Goal: Find contact information

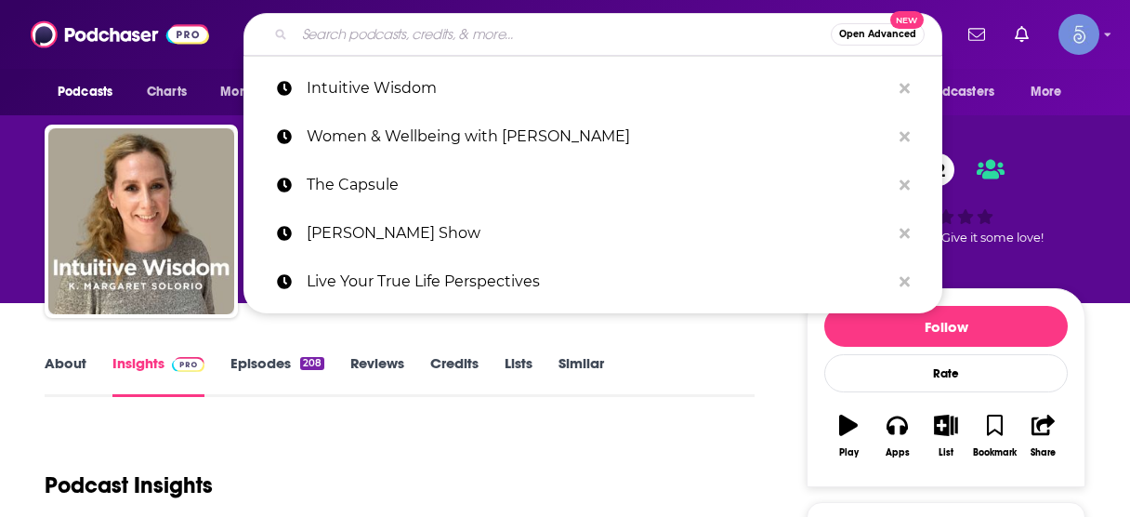
scroll to position [223, 0]
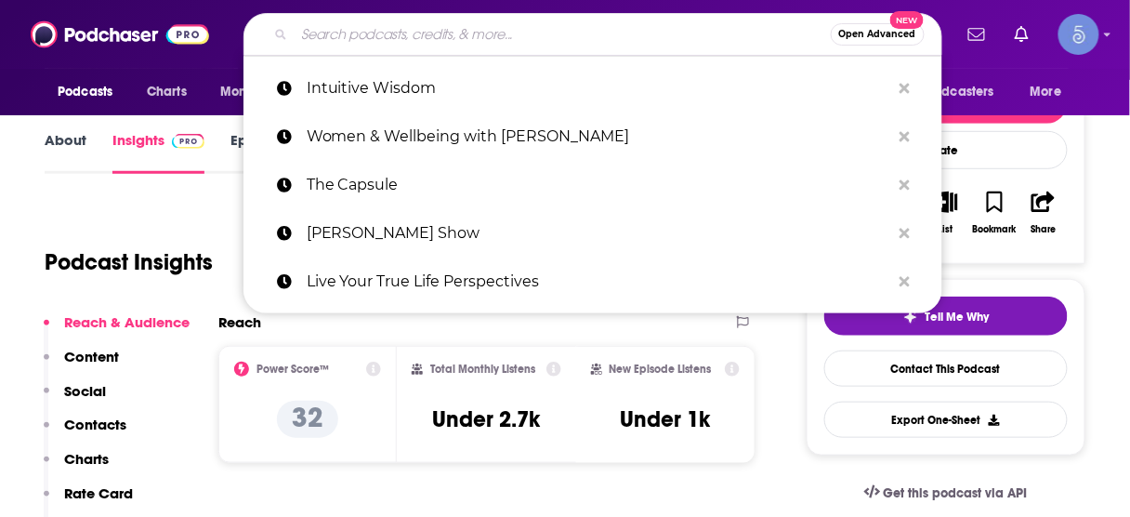
type input "The Brilliance Method"
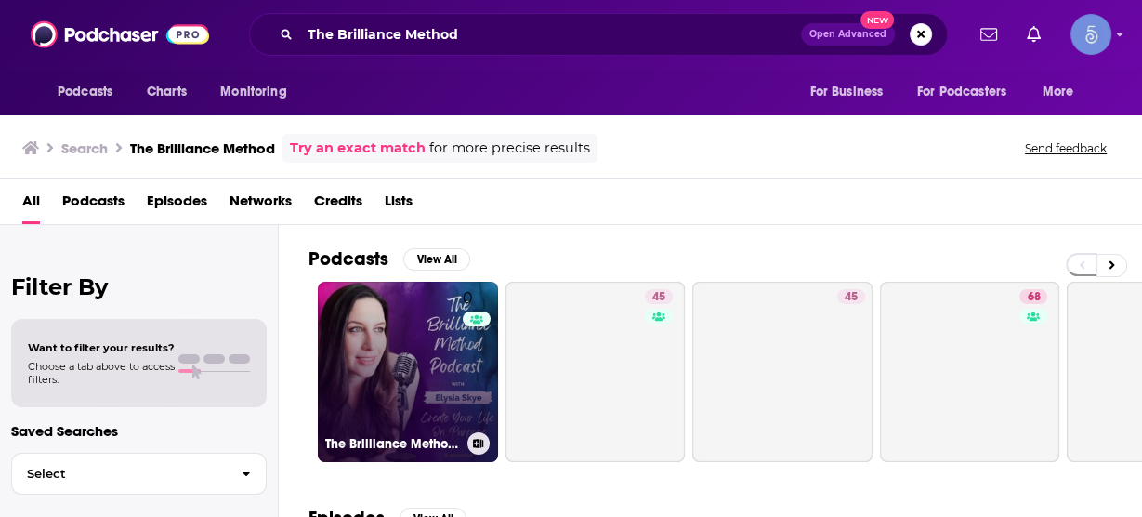
click at [439, 342] on link "0 The Brilliance Method - Intuitive and Energetic Entrepreneurship to Expand Yo…" at bounding box center [408, 372] width 180 height 180
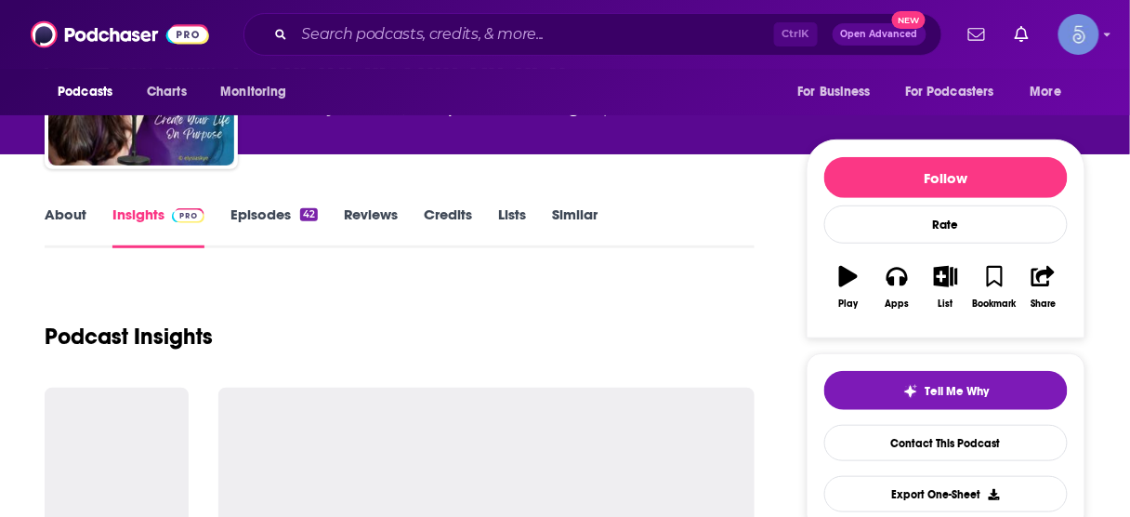
scroll to position [223, 0]
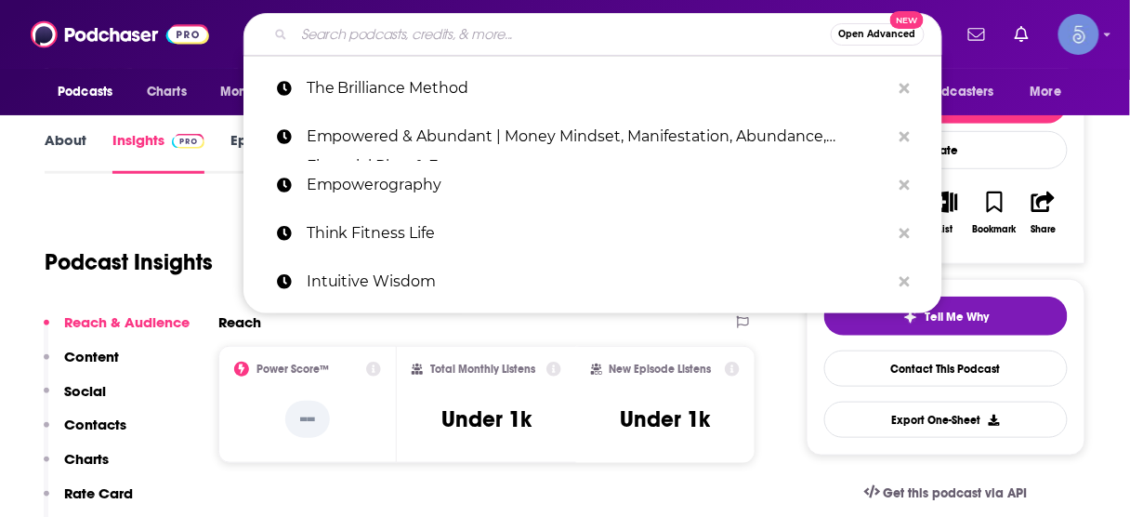
click at [441, 29] on input "Search podcasts, credits, & more..." at bounding box center [563, 35] width 536 height 30
paste input "Food Freedom and Fertility Podcast"
type input "Food Freedom and Fertility Podcast"
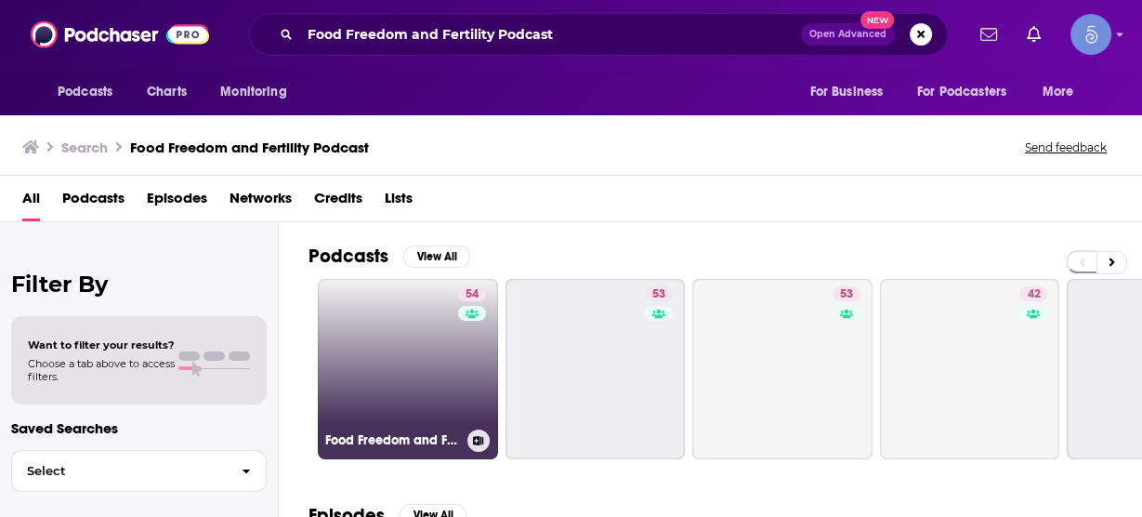
click at [426, 330] on link "54 Food Freedom and Fertility Podcast" at bounding box center [408, 369] width 180 height 180
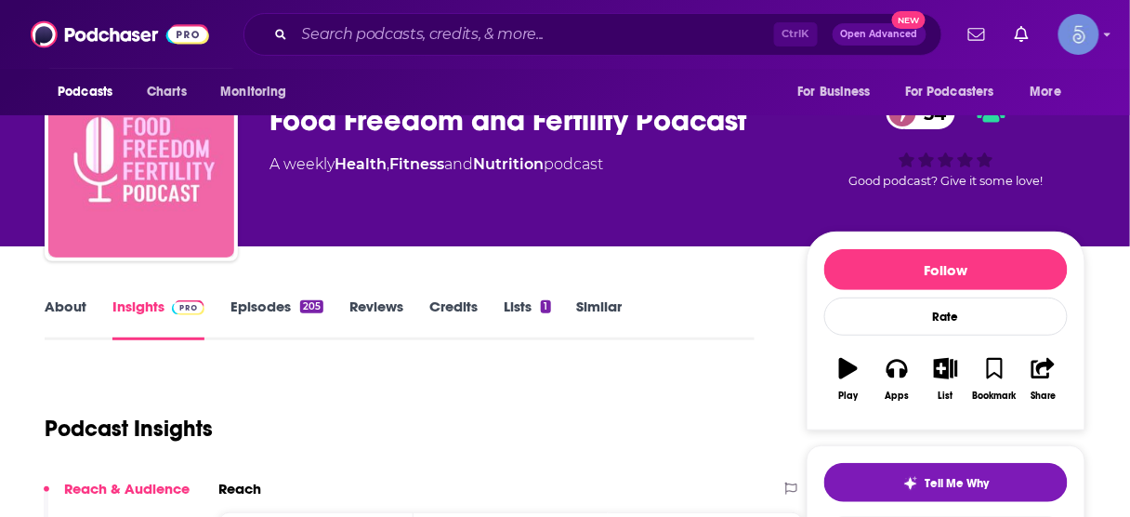
scroll to position [223, 0]
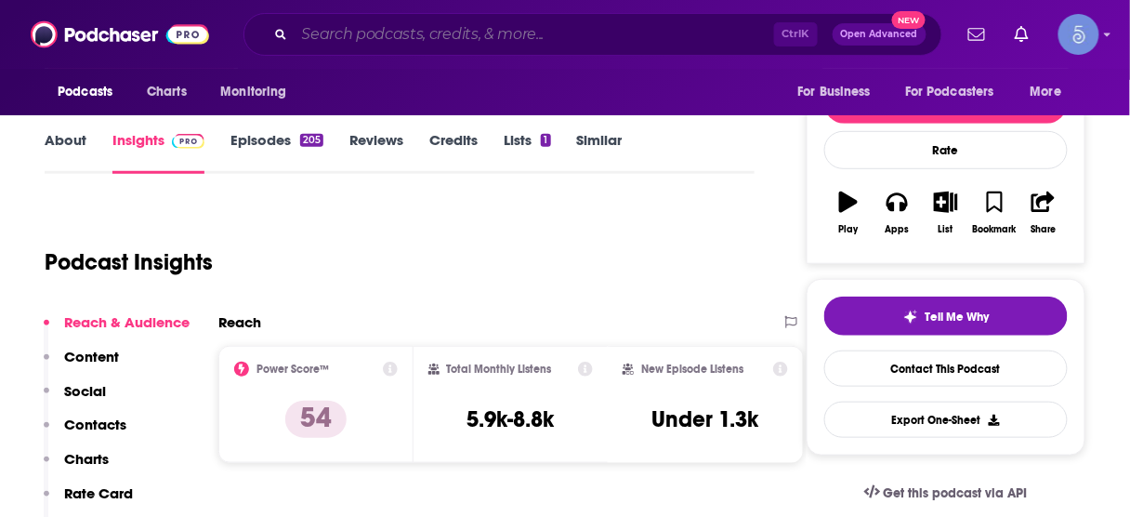
click at [404, 33] on input "Search podcasts, credits, & more..." at bounding box center [535, 35] width 480 height 30
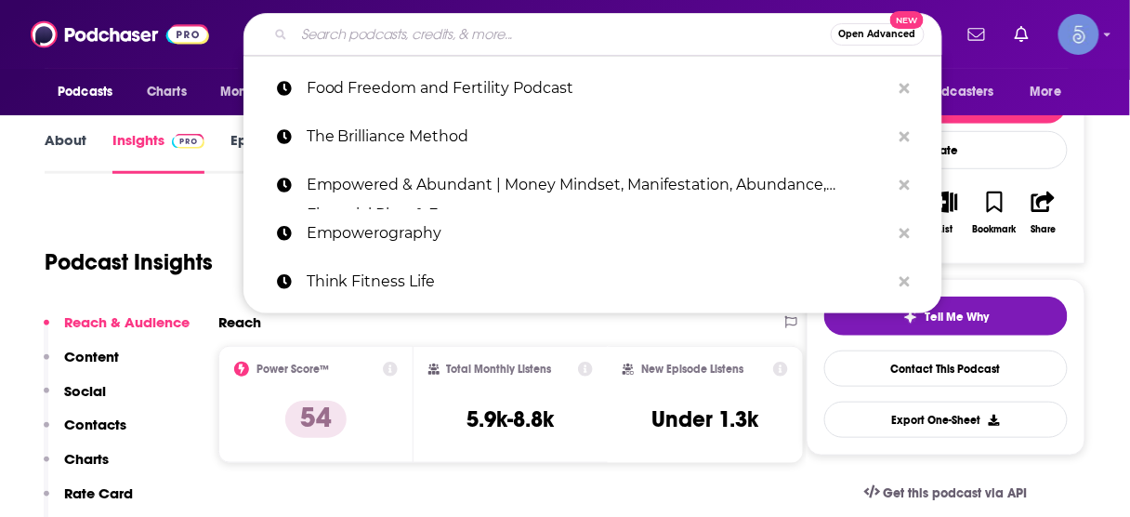
paste input "Redefining AI - Artificial Intelligence with Squirro"
type input "Redefining AI - Artificial Intelligence with Squirro"
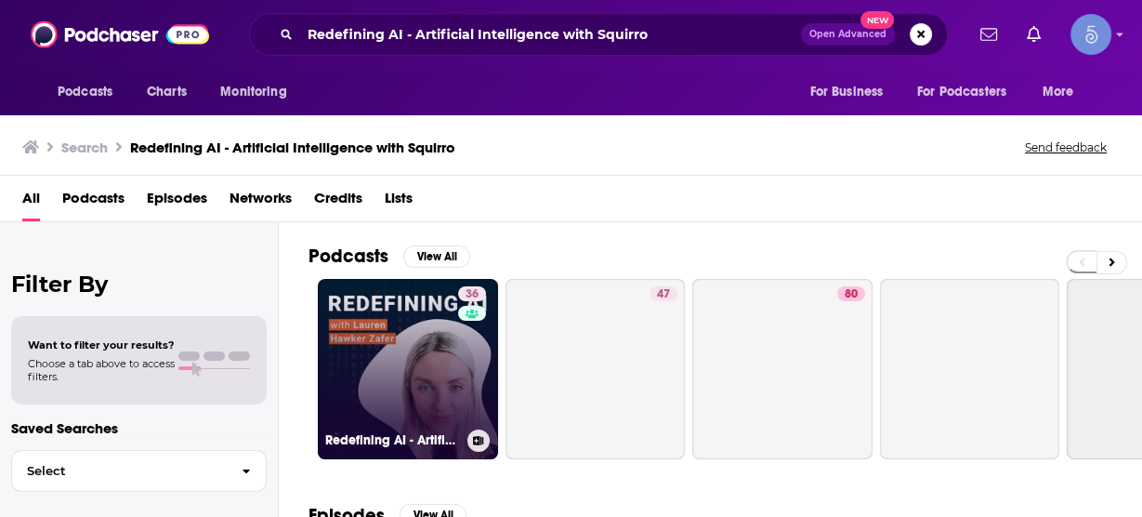
click at [414, 331] on link "36 Redefining AI - Artificial Intelligence with Squirro" at bounding box center [408, 369] width 180 height 180
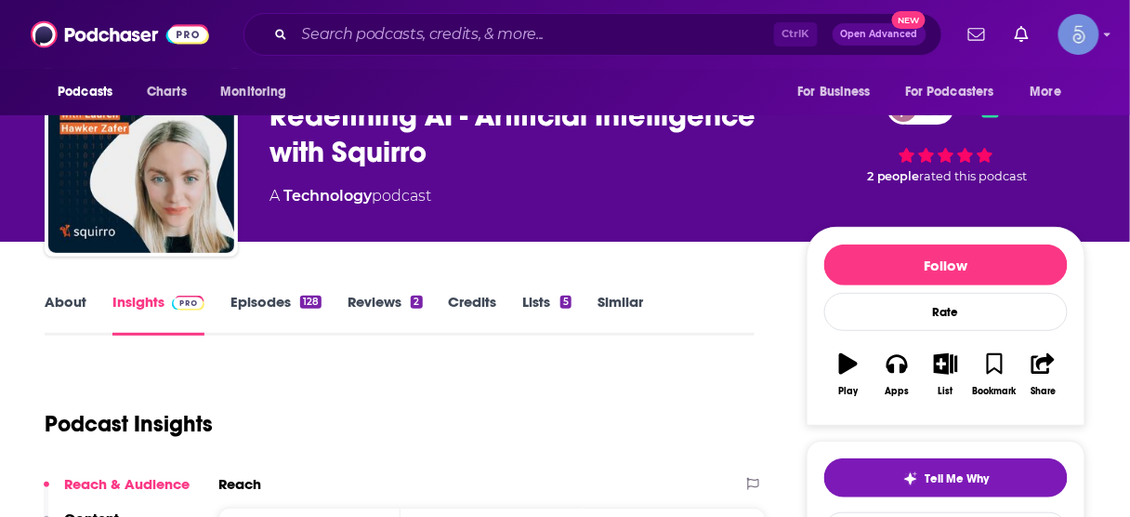
scroll to position [223, 0]
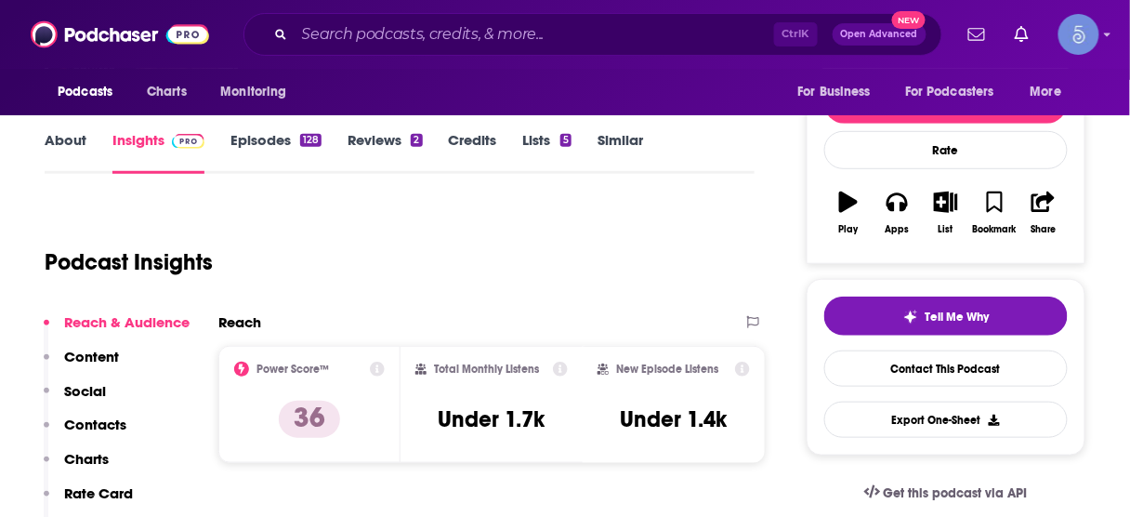
click at [100, 423] on p "Contacts" at bounding box center [95, 424] width 62 height 18
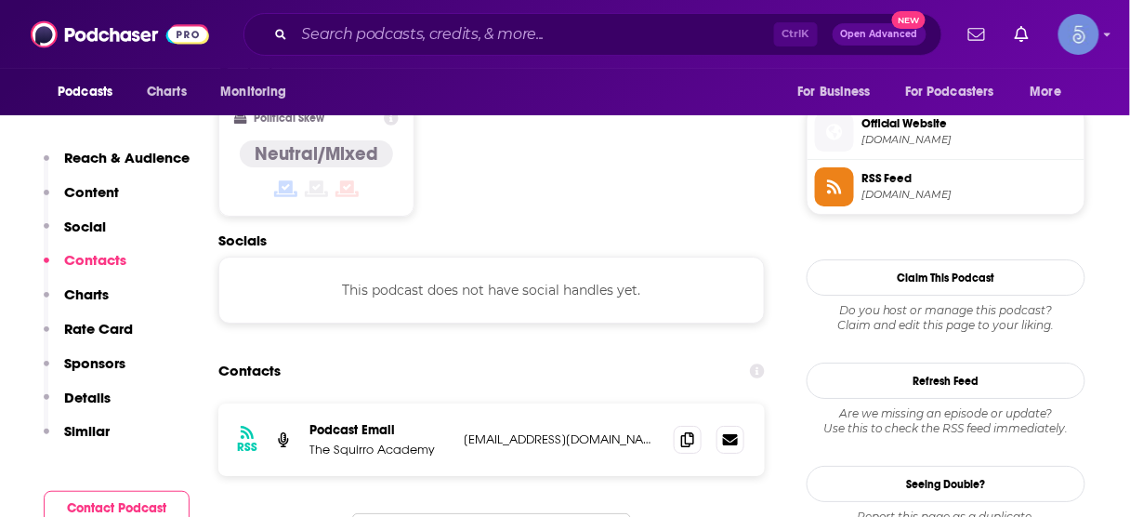
scroll to position [1481, 0]
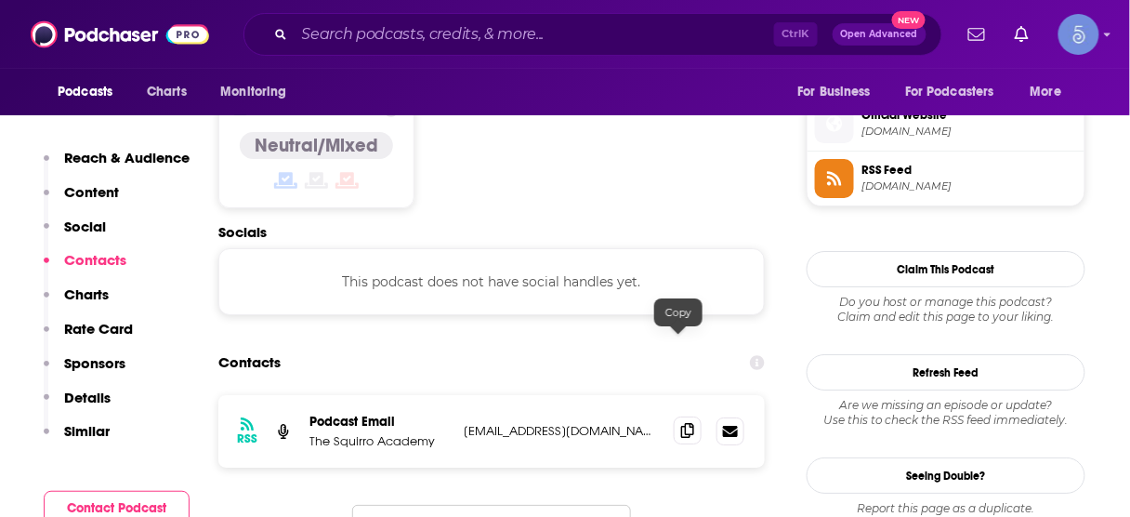
click at [681, 423] on icon at bounding box center [687, 430] width 13 height 15
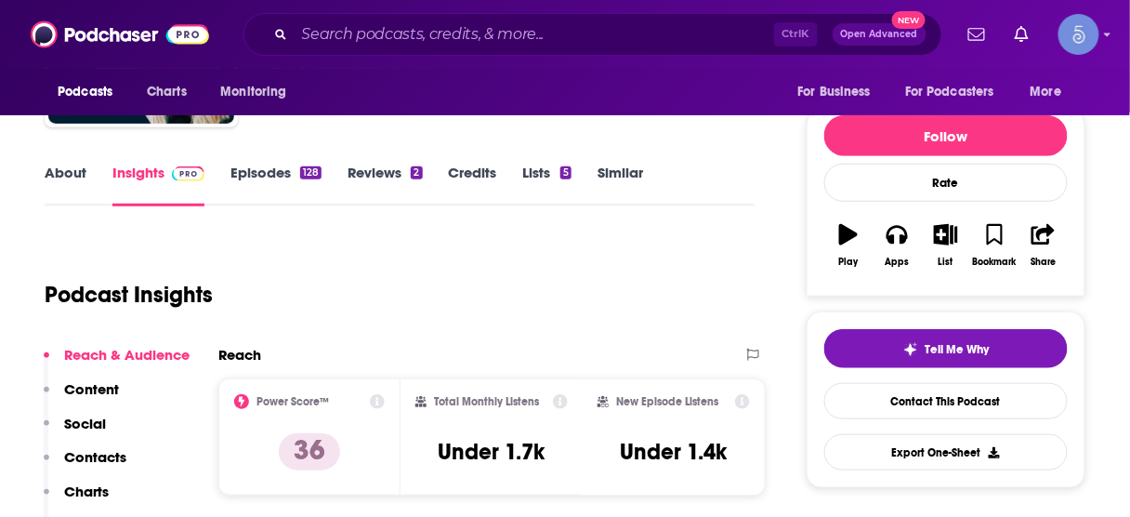
scroll to position [297, 0]
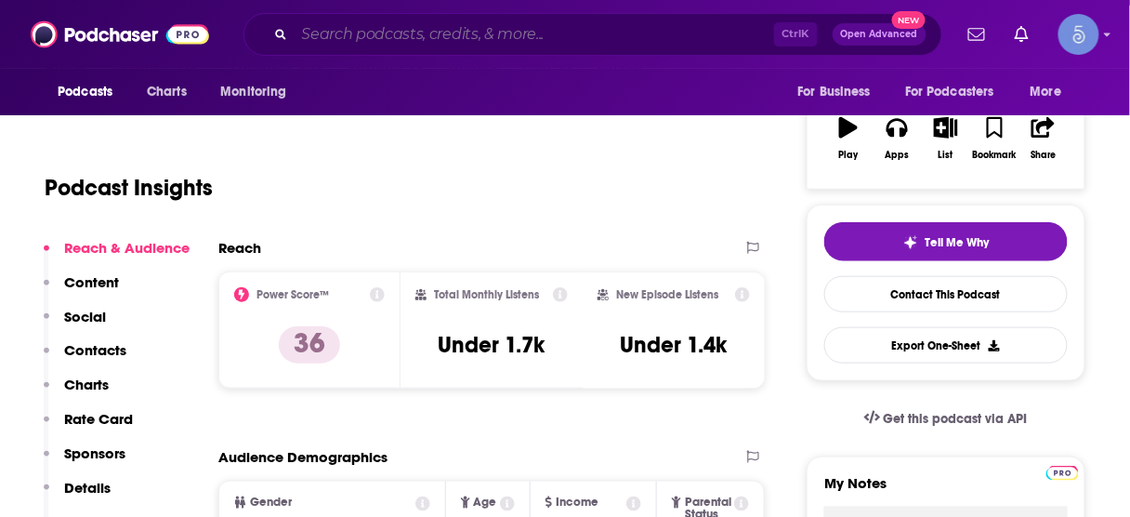
click at [685, 33] on input "Search podcasts, credits, & more..." at bounding box center [535, 35] width 480 height 30
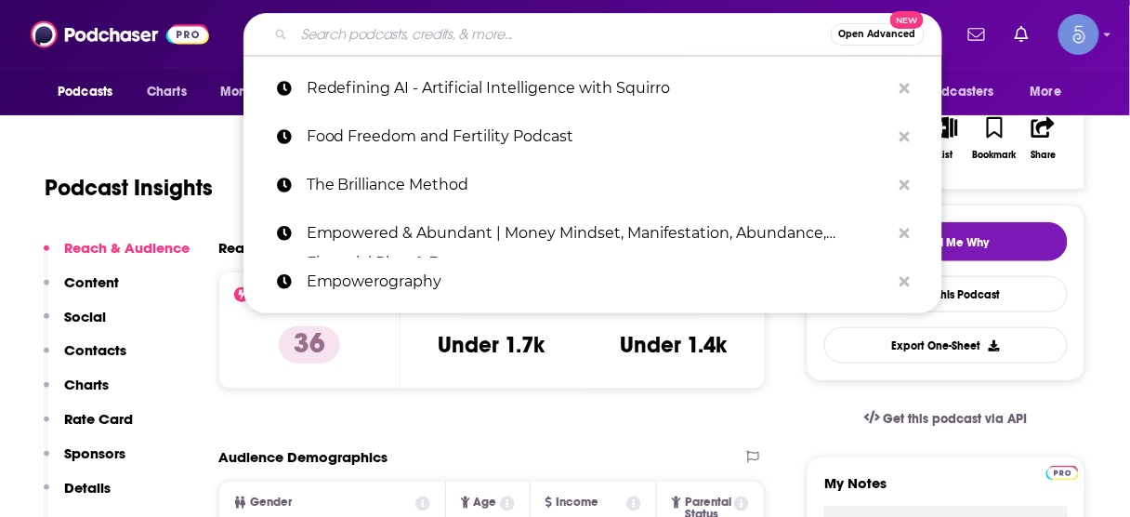
paste input "The How of Business"
type input "The How of Business"
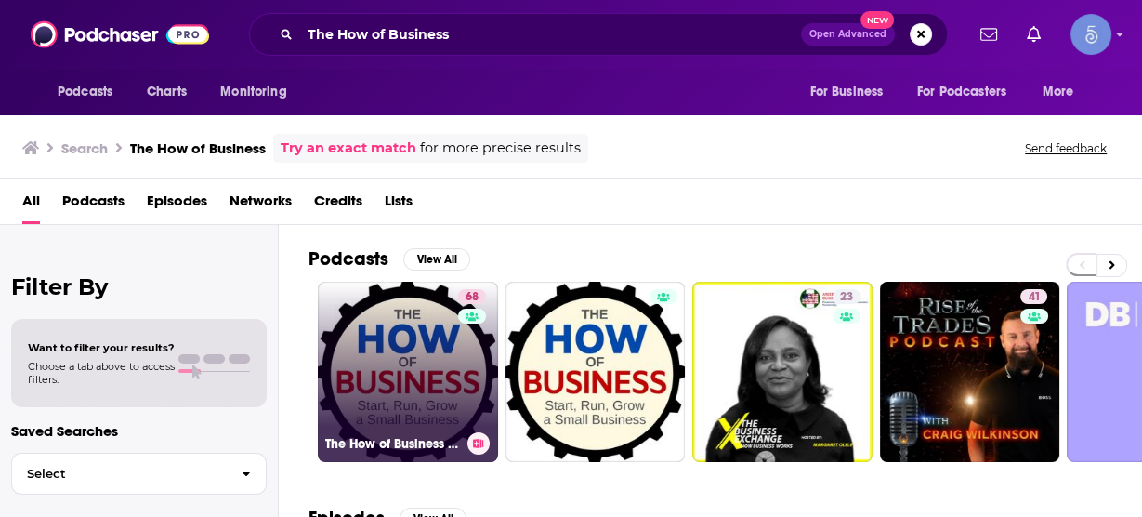
click at [407, 352] on link "68 The How of Business - How to start, run, grow and exit a small business." at bounding box center [408, 372] width 180 height 180
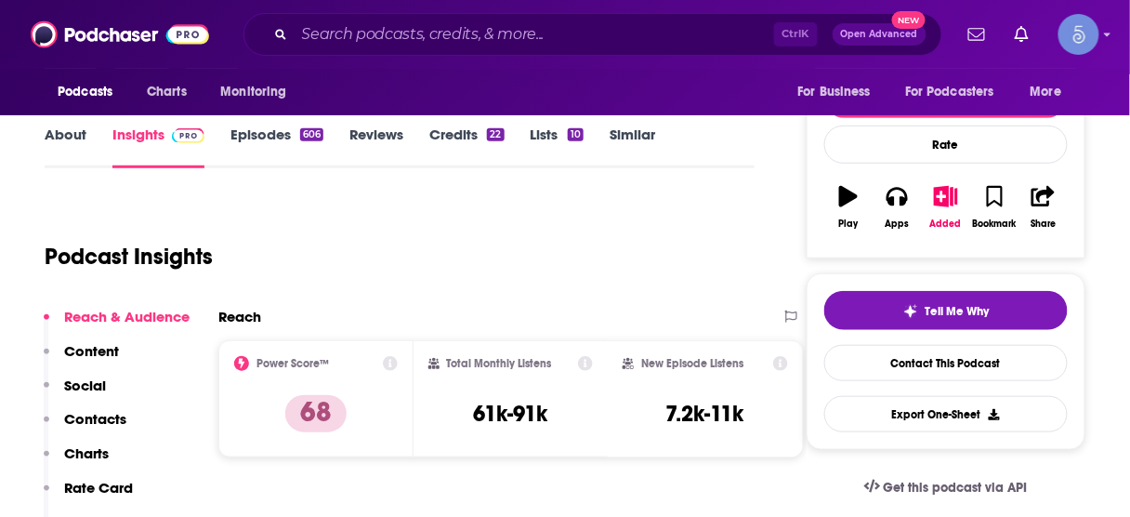
scroll to position [297, 0]
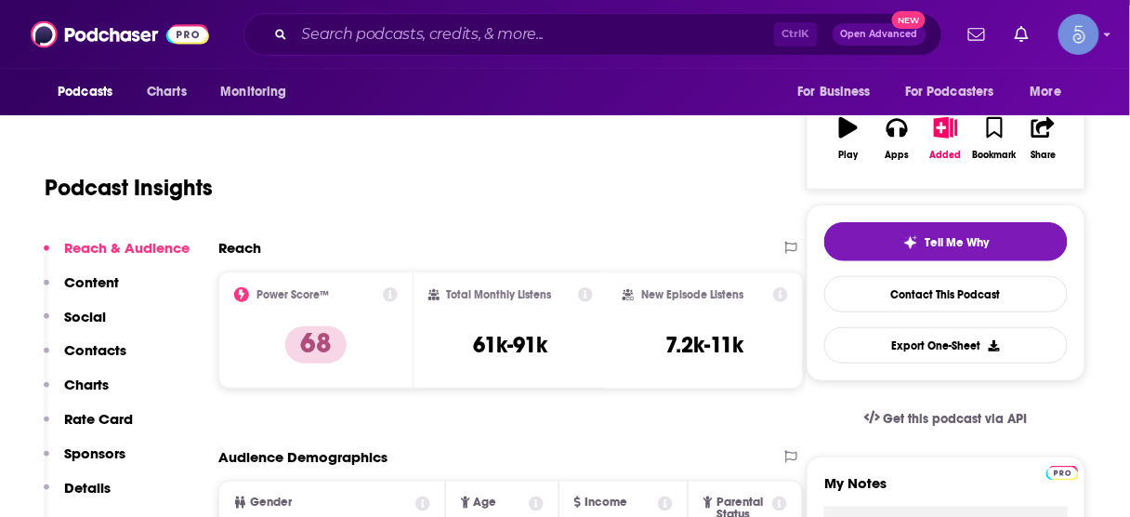
click at [106, 360] on button "Contacts" at bounding box center [85, 358] width 83 height 34
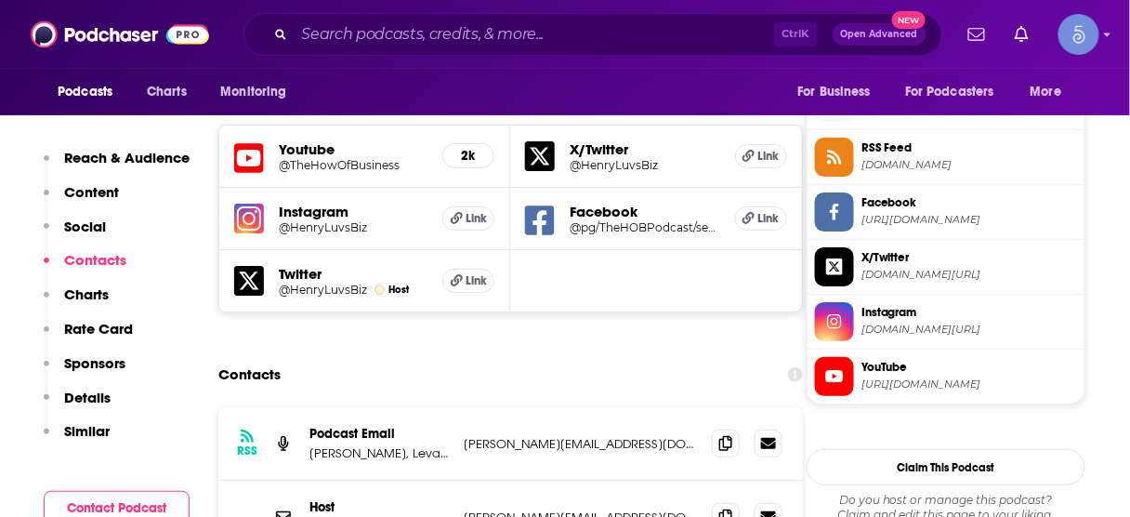
scroll to position [1677, 0]
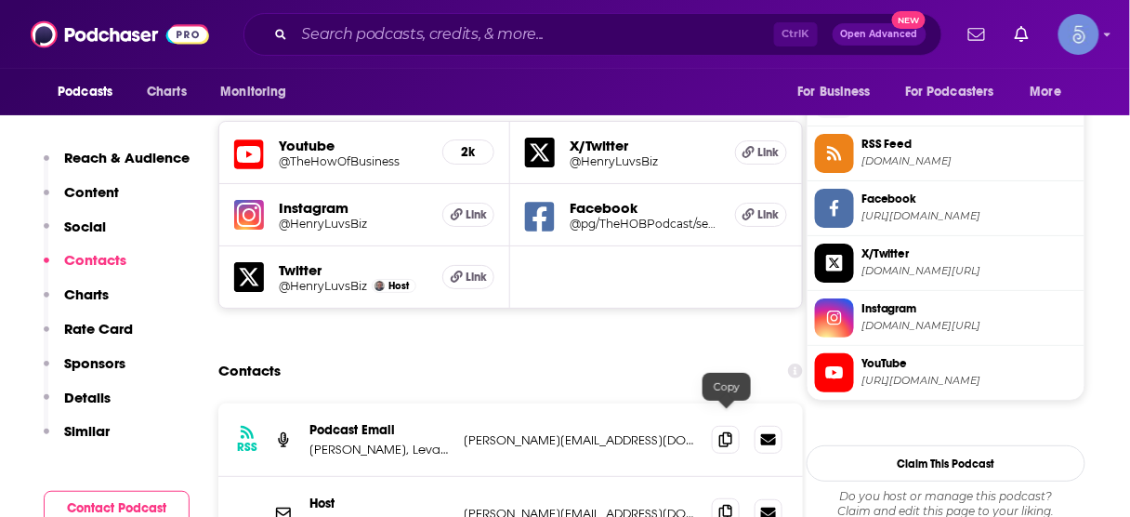
click at [723, 505] on icon at bounding box center [725, 512] width 13 height 15
click at [581, 25] on input "Search podcasts, credits, & more..." at bounding box center [535, 35] width 480 height 30
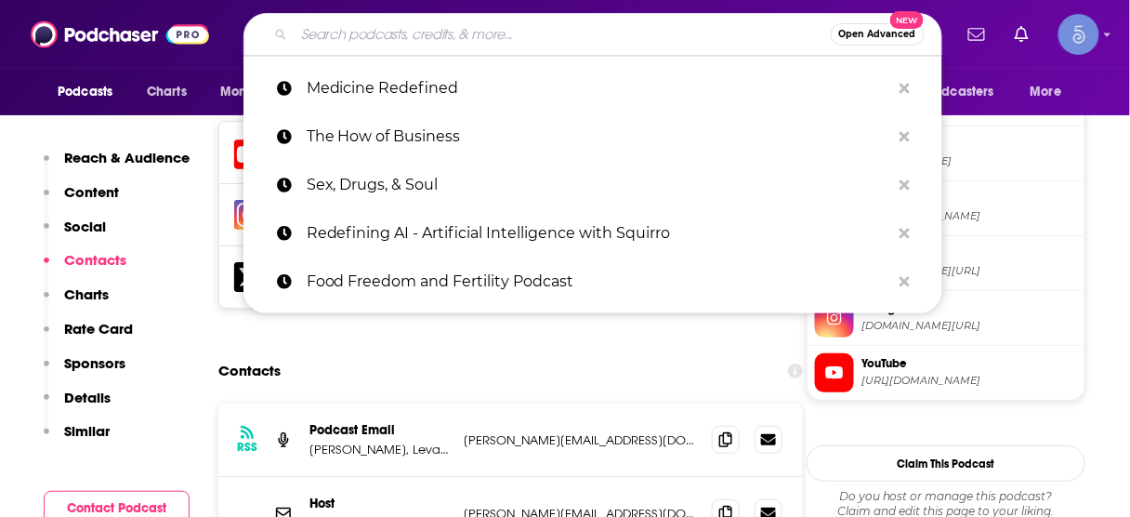
paste input "The 7 Hats Podcast"
type input "The 7 Hats Podcast"
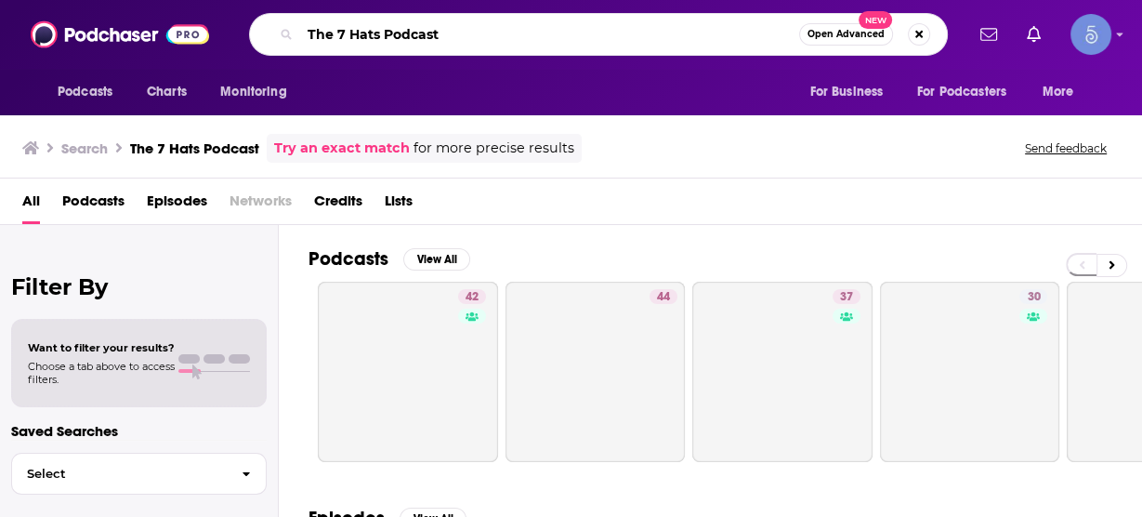
drag, startPoint x: 465, startPoint y: 41, endPoint x: 379, endPoint y: 31, distance: 86.1
click at [379, 31] on input "The 7 Hats Podcast" at bounding box center [549, 35] width 499 height 30
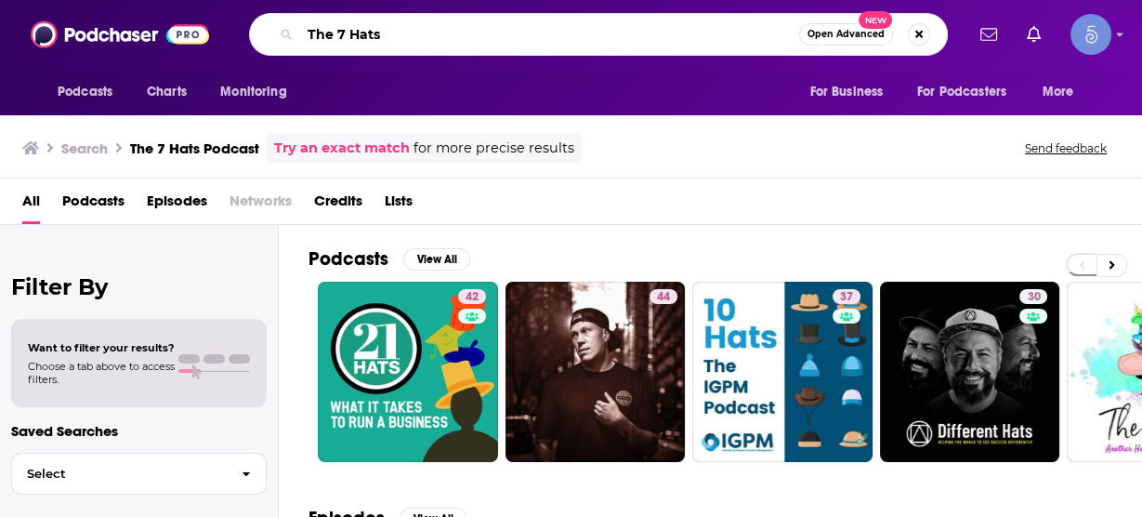
type input "The 7 Hats"
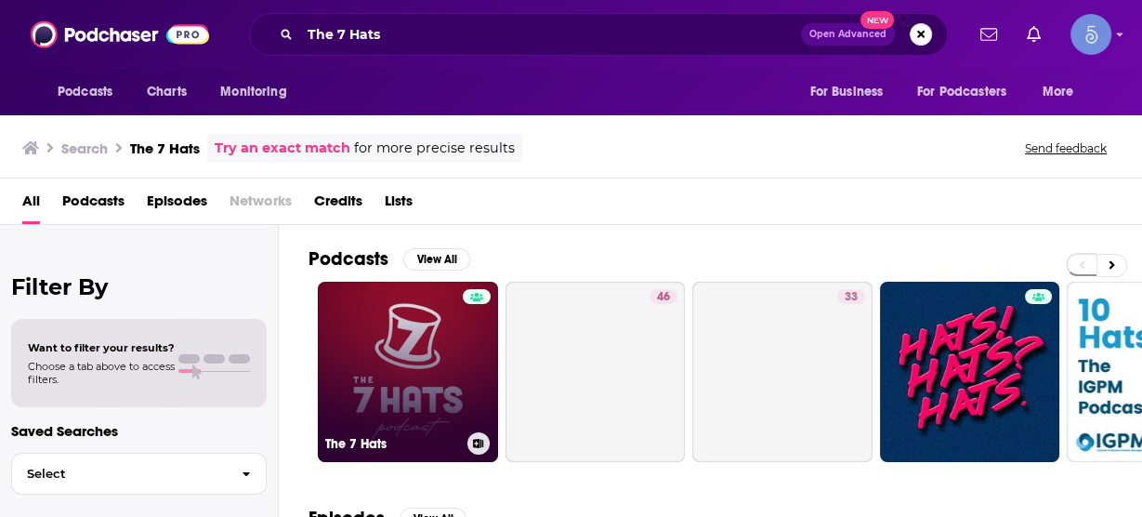
click at [400, 354] on link "The 7 Hats" at bounding box center [408, 372] width 180 height 180
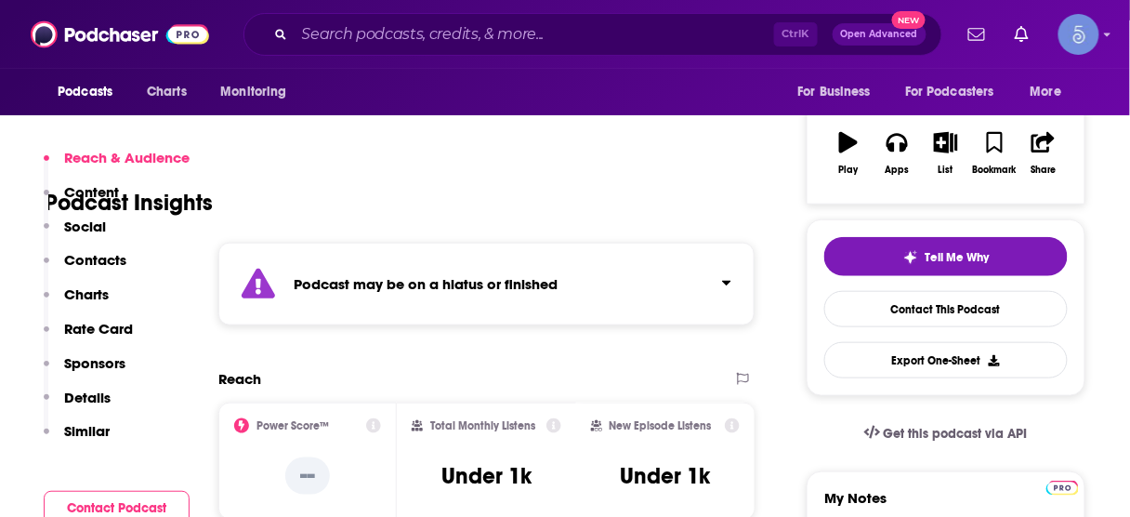
scroll to position [372, 0]
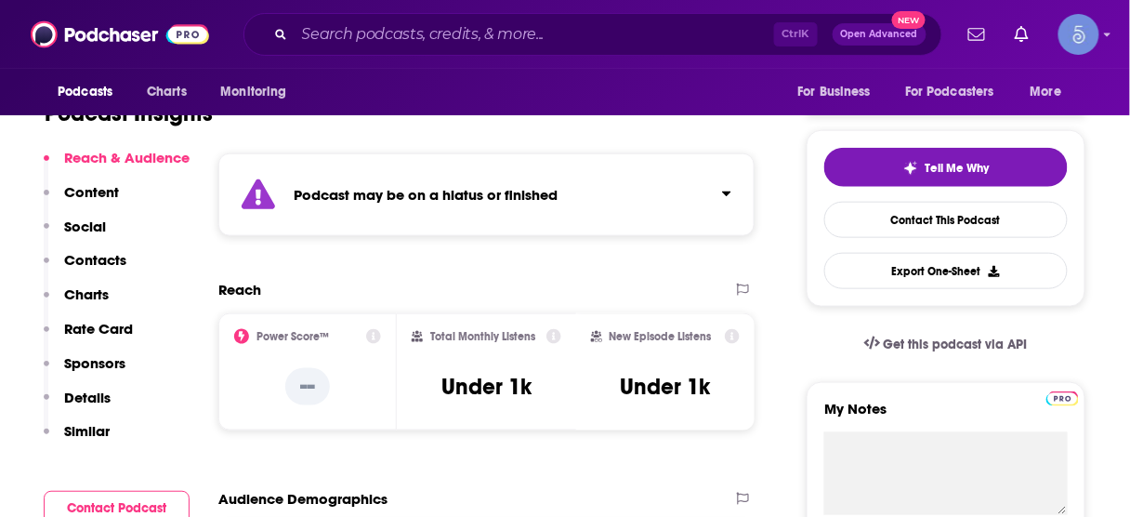
click at [111, 262] on p "Contacts" at bounding box center [95, 260] width 62 height 18
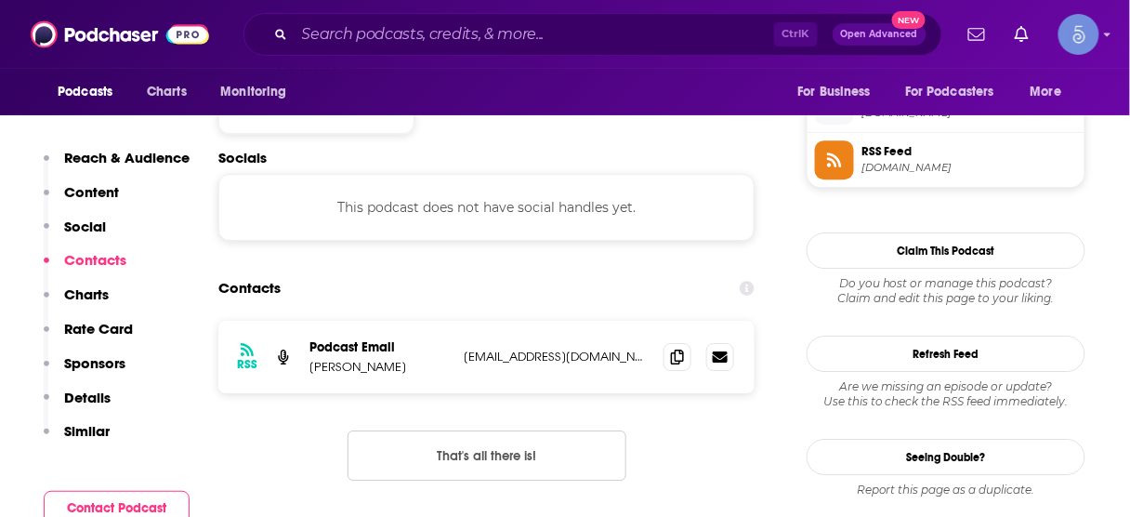
scroll to position [1361, 0]
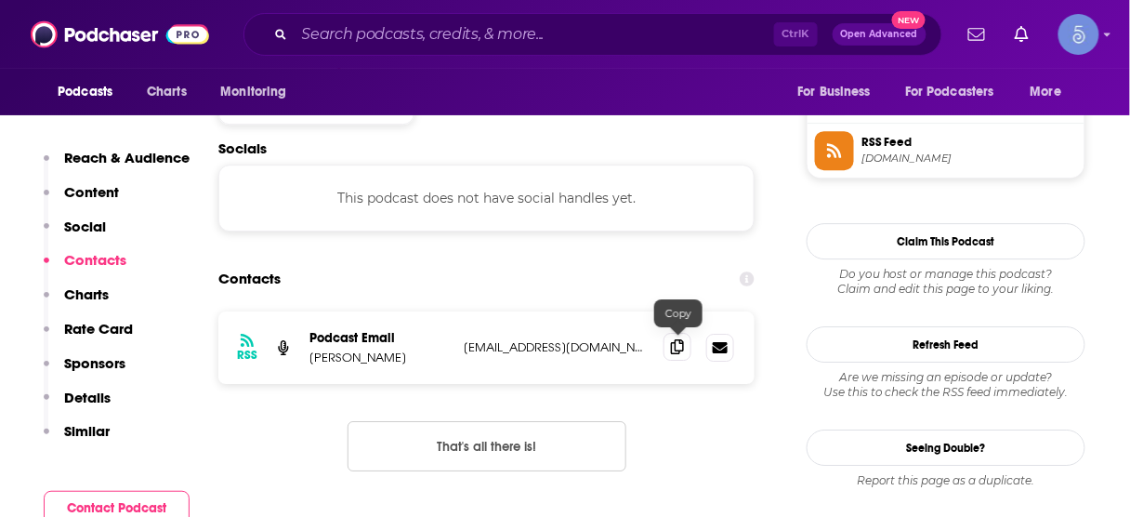
click at [678, 351] on span at bounding box center [678, 347] width 28 height 28
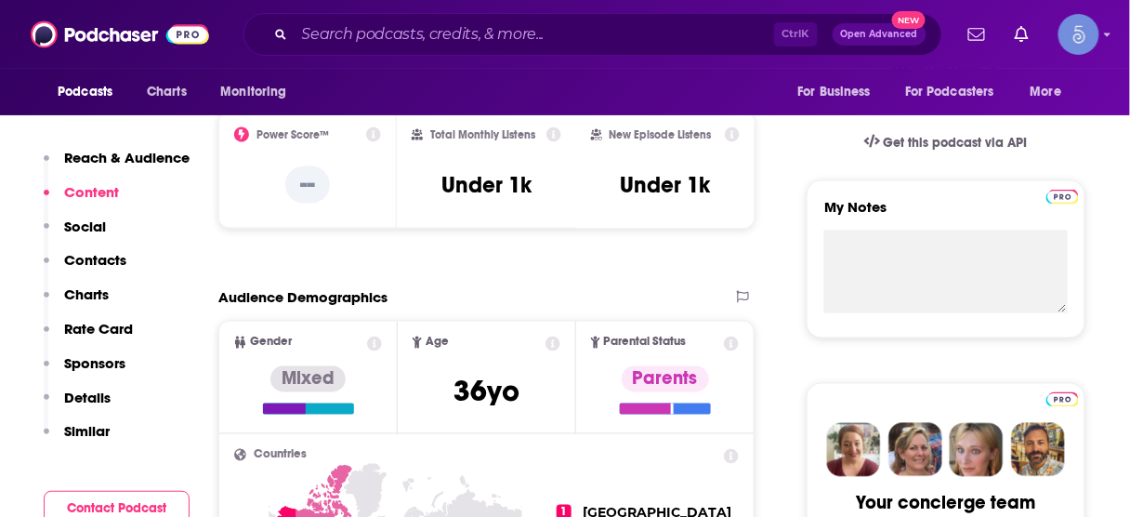
scroll to position [468, 0]
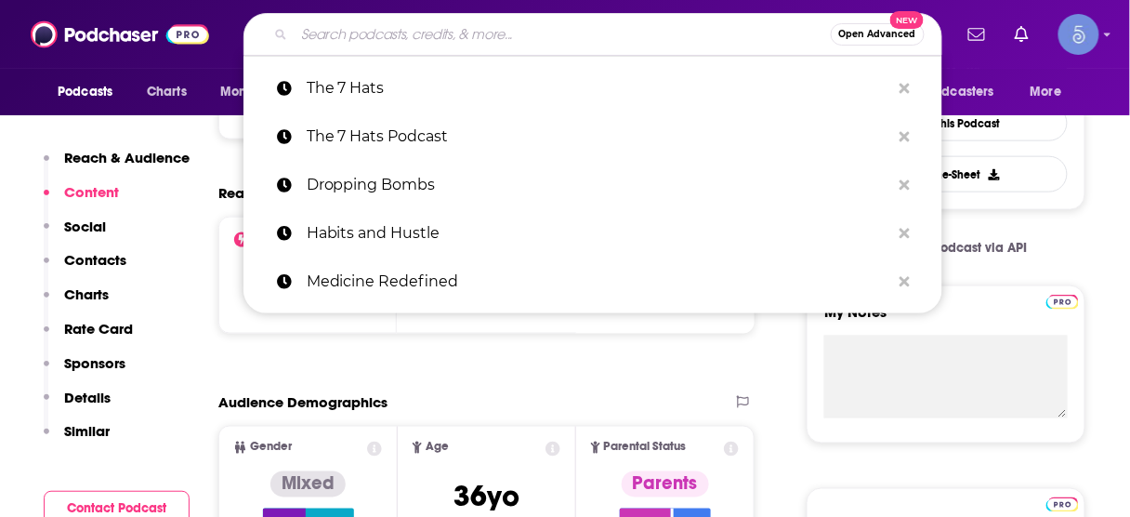
drag, startPoint x: 606, startPoint y: 28, endPoint x: 475, endPoint y: 37, distance: 131.4
click at [475, 37] on input "Search podcasts, credits, & more..." at bounding box center [563, 35] width 536 height 30
paste input "Marketer of the Day"
type input "Marketer of the Day"
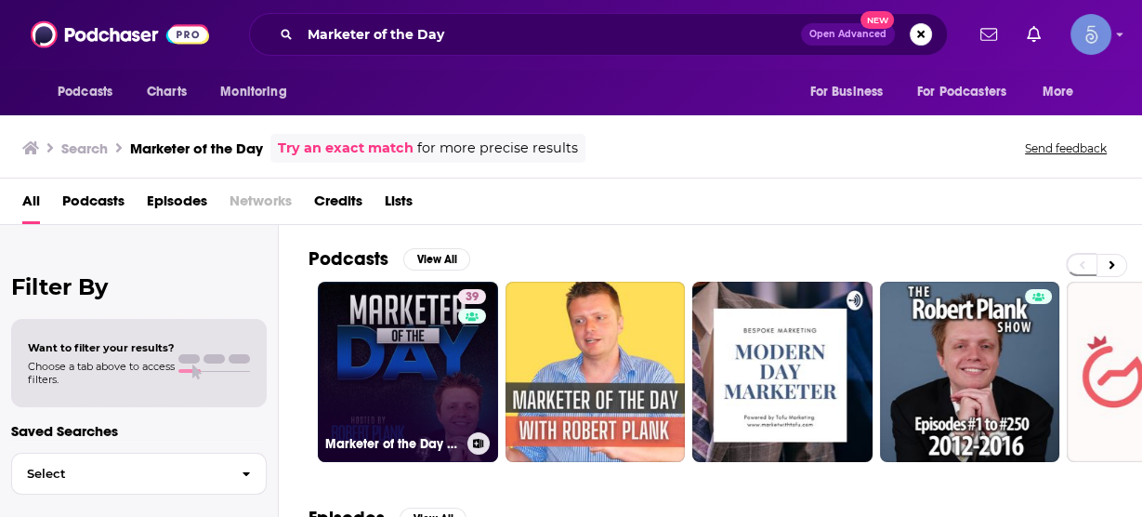
click at [395, 361] on link "39 Marketer of the Day with [PERSON_NAME]: Get Daily Insights from the Top Inte…" at bounding box center [408, 372] width 180 height 180
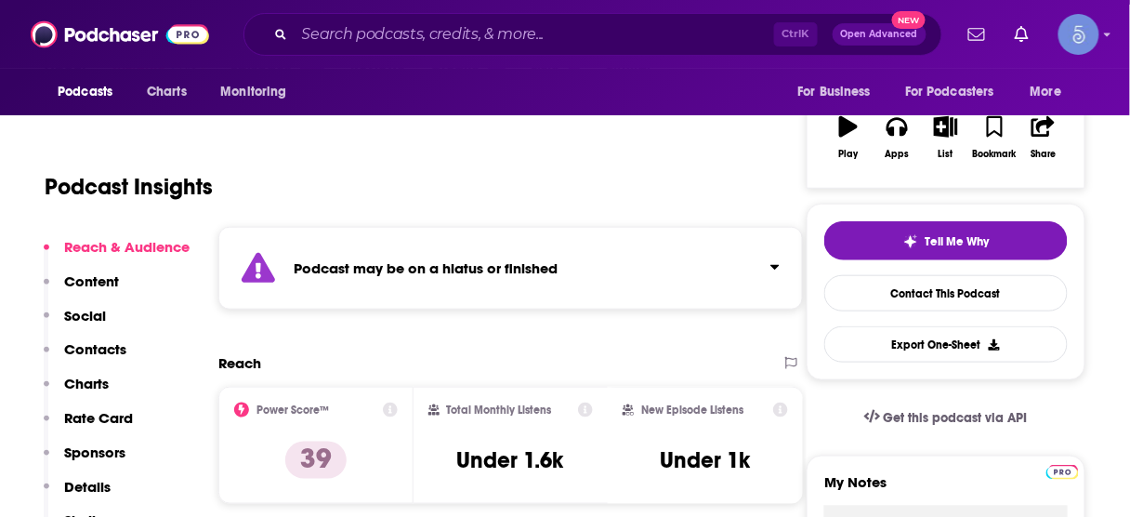
scroll to position [223, 0]
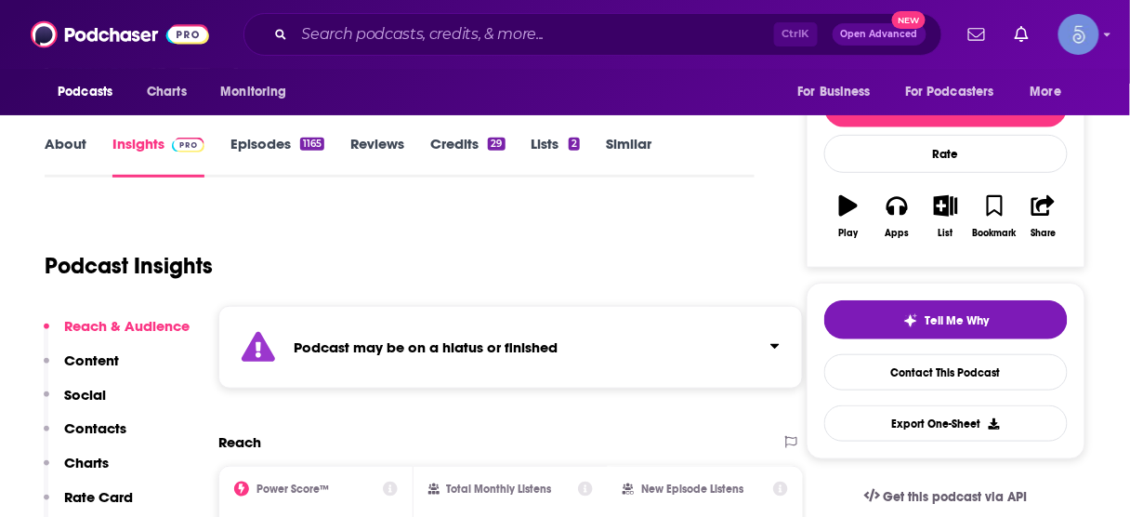
click at [99, 419] on p "Contacts" at bounding box center [95, 428] width 62 height 18
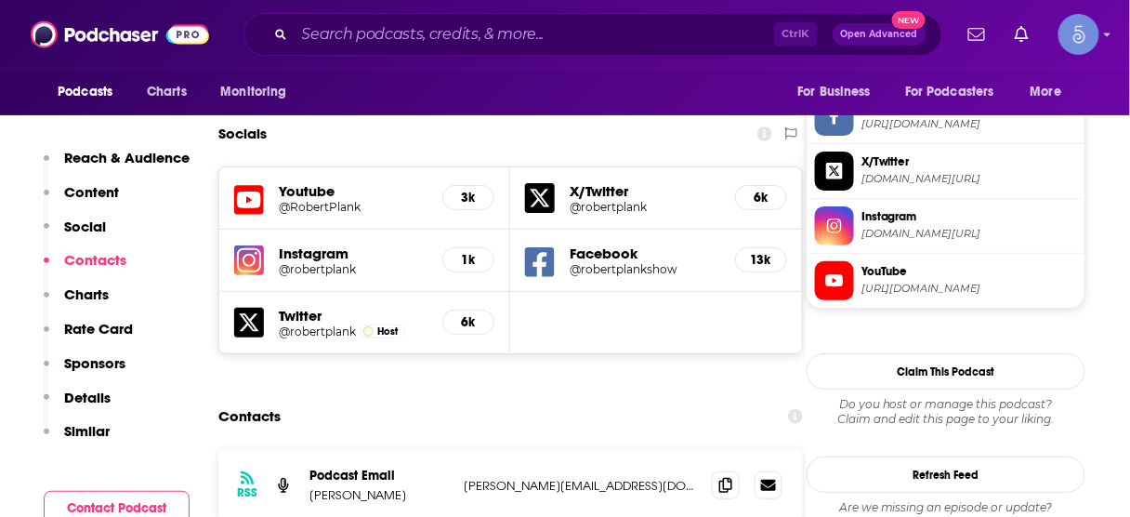
scroll to position [1792, 0]
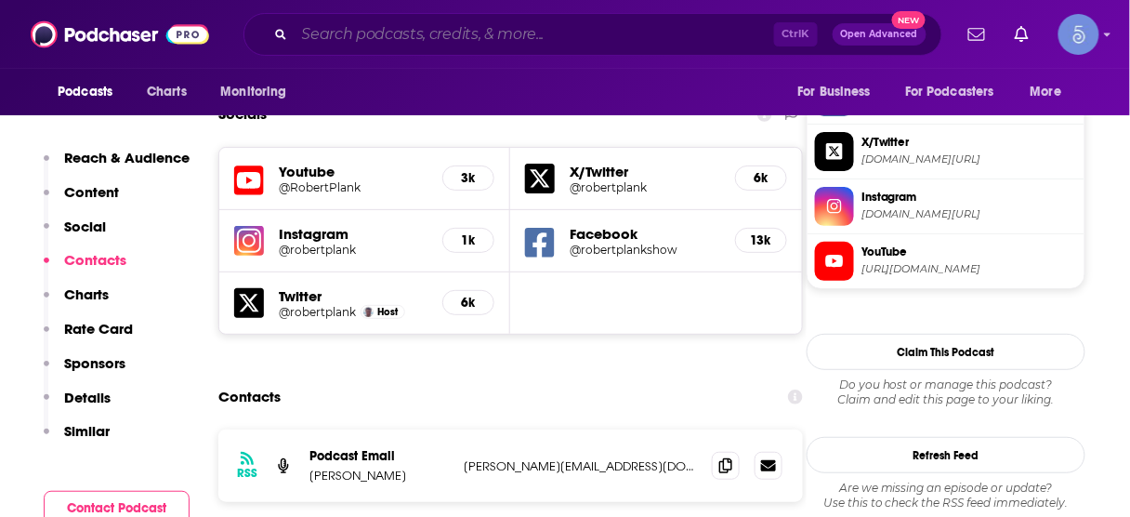
click at [550, 39] on input "Search podcasts, credits, & more..." at bounding box center [535, 35] width 480 height 30
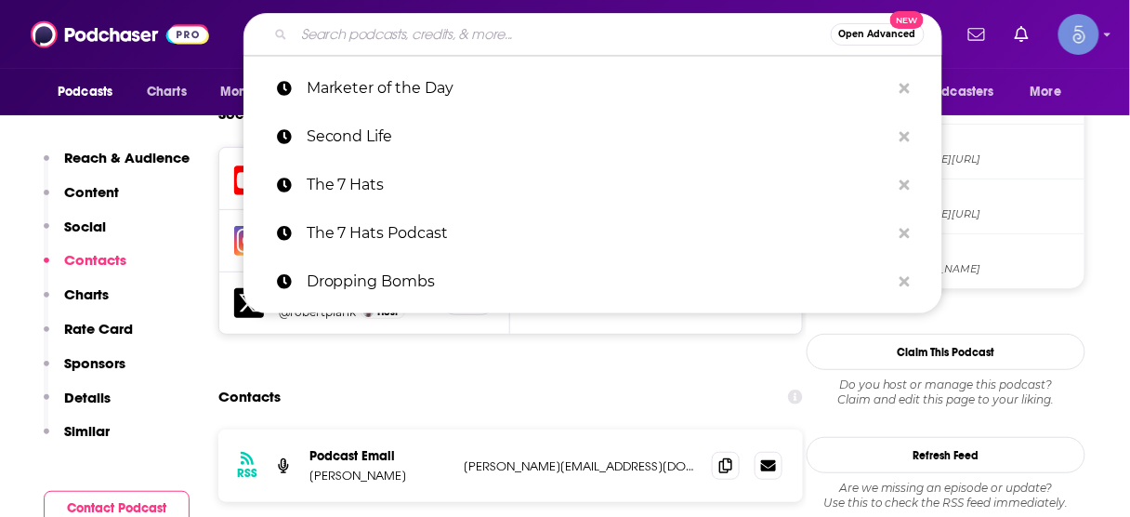
paste input "Entrepreneurship Lab"
type input "Entrepreneurship Lab"
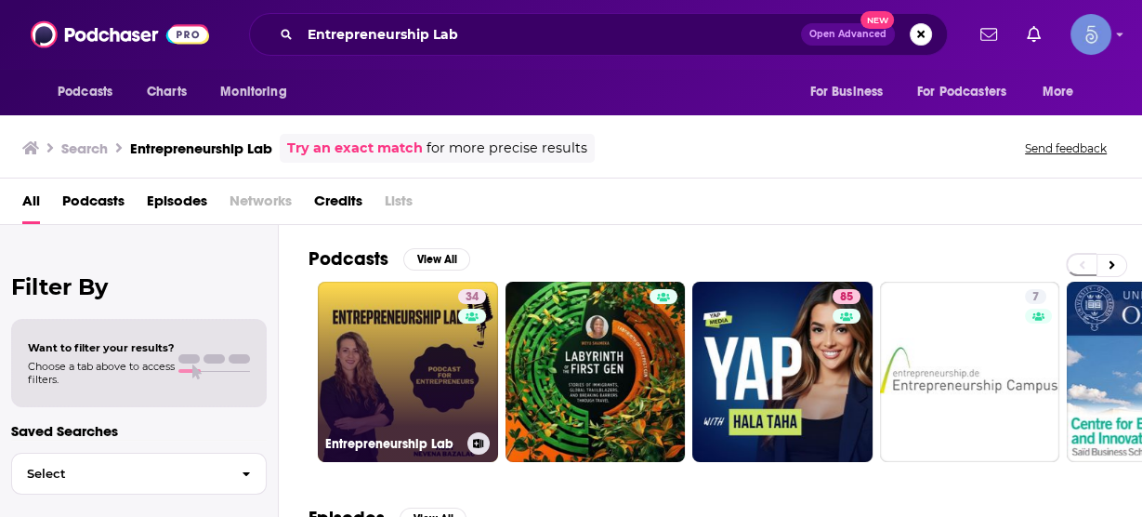
click at [401, 346] on link "34 Entrepreneurship Lab" at bounding box center [408, 372] width 180 height 180
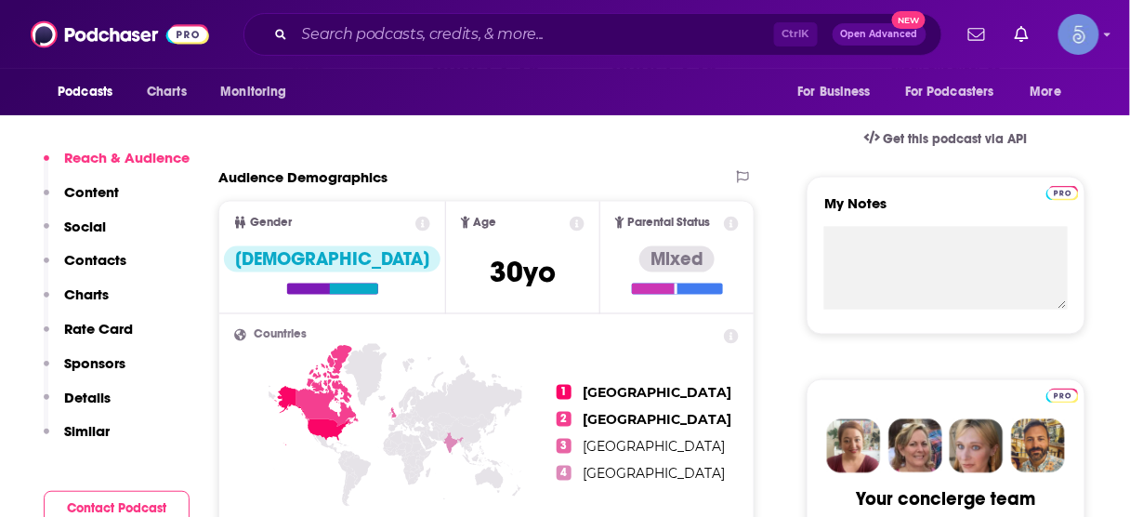
scroll to position [446, 0]
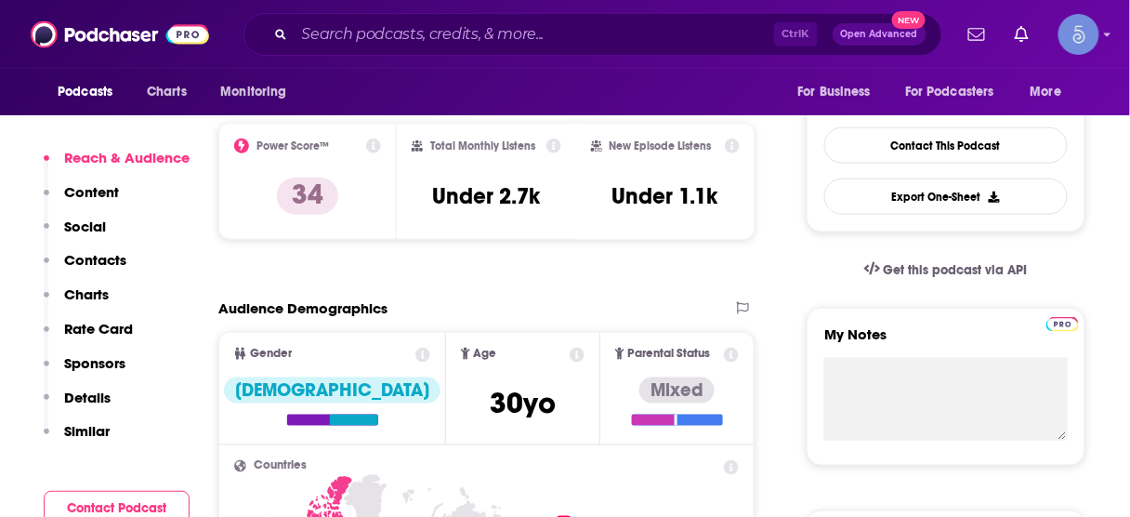
click at [94, 266] on p "Contacts" at bounding box center [95, 260] width 62 height 18
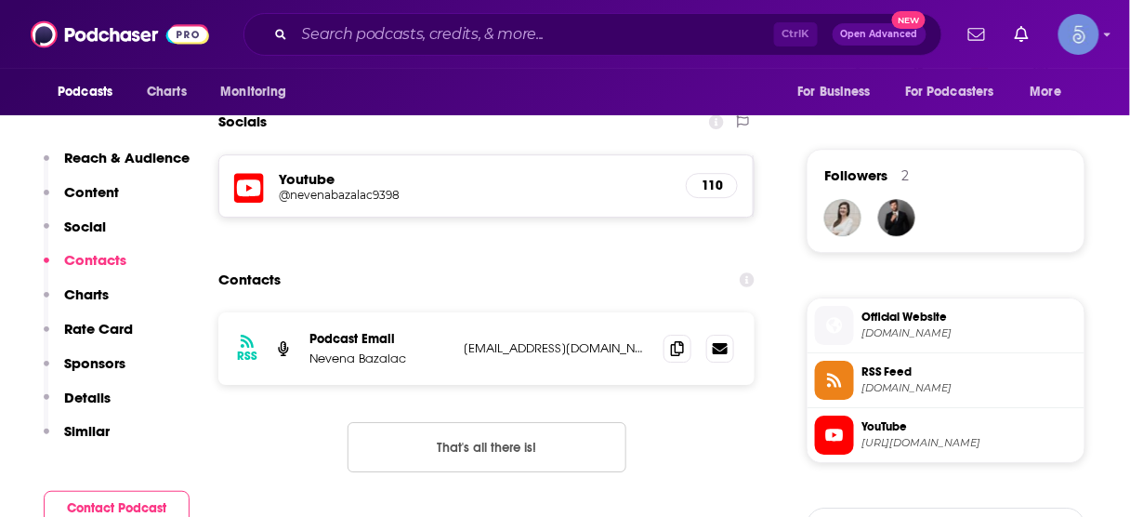
scroll to position [1282, 0]
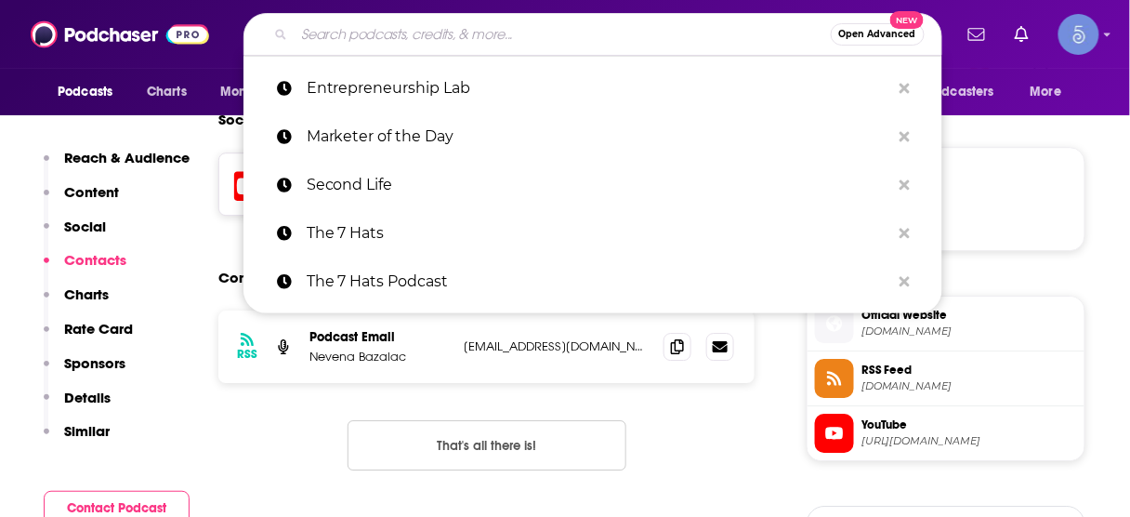
click at [585, 41] on input "Search podcasts, credits, & more..." at bounding box center [563, 35] width 536 height 30
paste input "Foundation for Science and Technology"
type input "Foundation for Science and Technology"
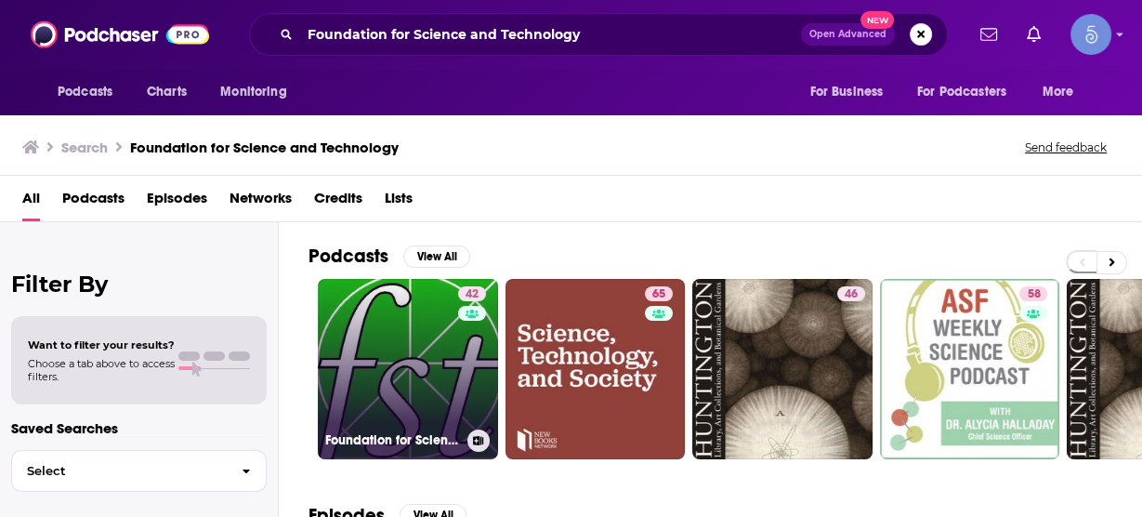
click at [427, 349] on link "42 Foundation for Science and Technology" at bounding box center [408, 369] width 180 height 180
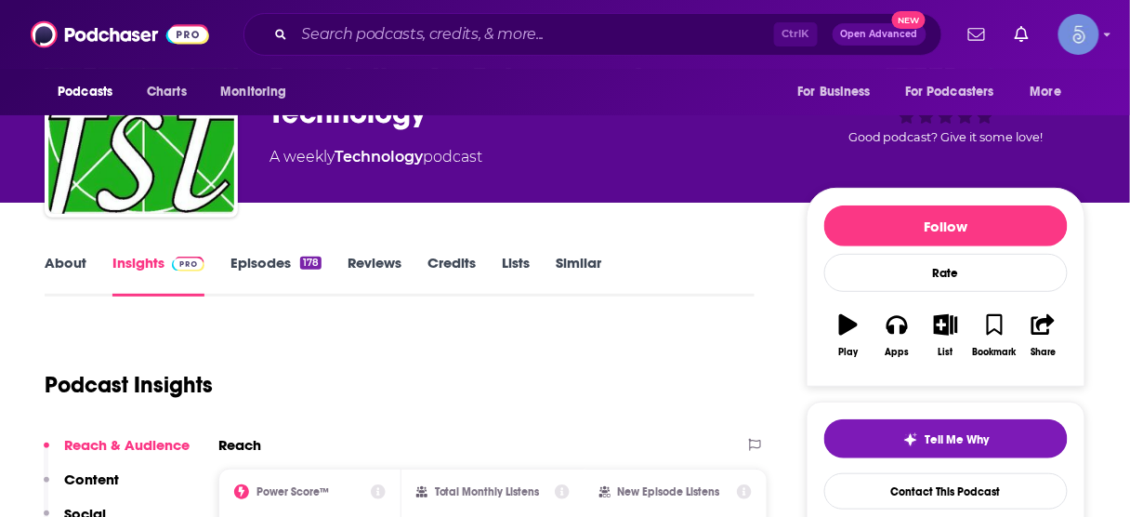
scroll to position [223, 0]
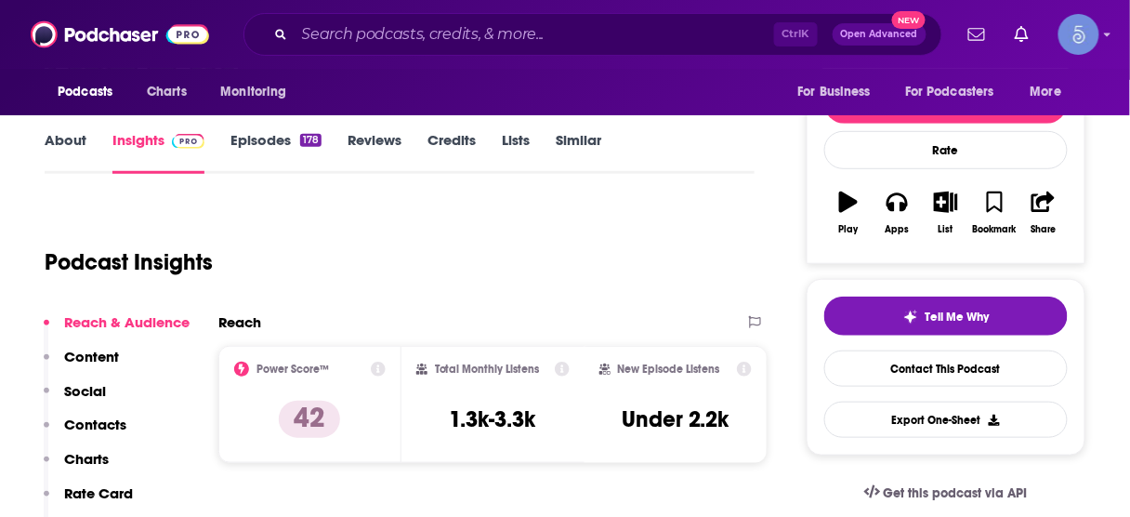
click at [92, 424] on p "Contacts" at bounding box center [95, 424] width 62 height 18
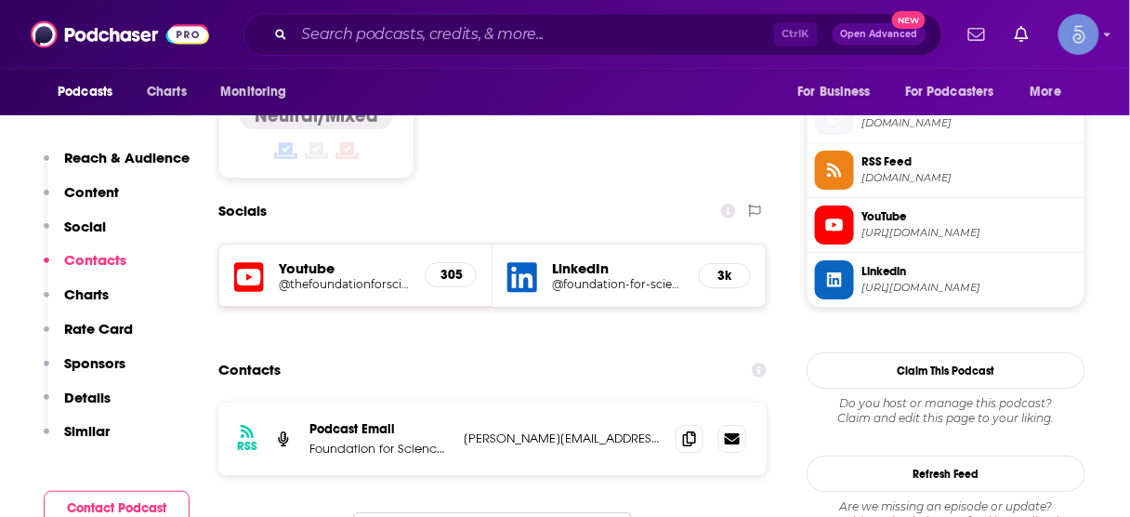
scroll to position [1496, 0]
